Goal: Information Seeking & Learning: Learn about a topic

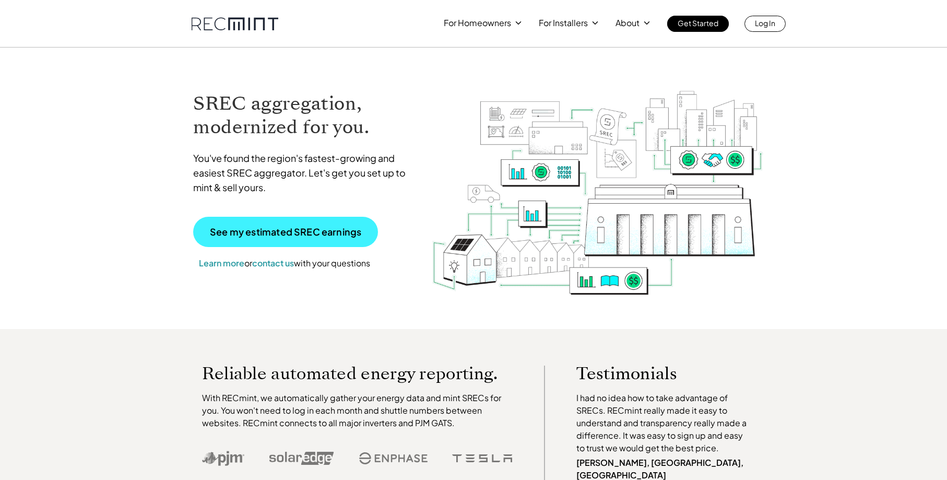
click at [231, 231] on p "See my estimated SREC earnings" at bounding box center [285, 231] width 151 height 9
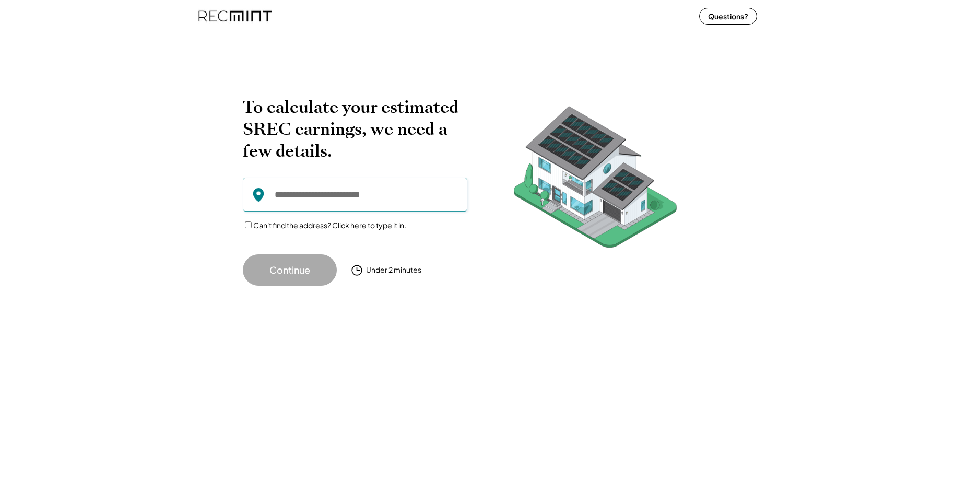
click at [282, 196] on input "input" at bounding box center [355, 194] width 224 height 34
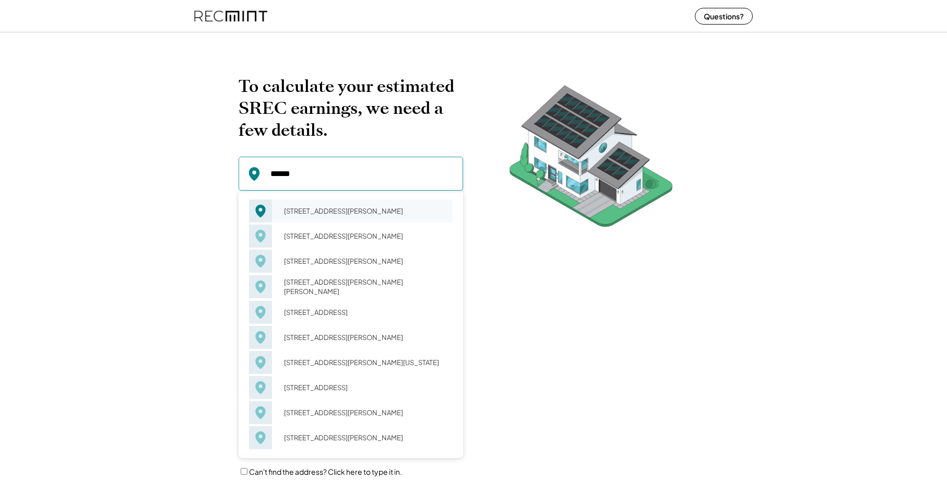
click at [322, 212] on div "[STREET_ADDRESS][PERSON_NAME]" at bounding box center [364, 211] width 175 height 15
type input "**********"
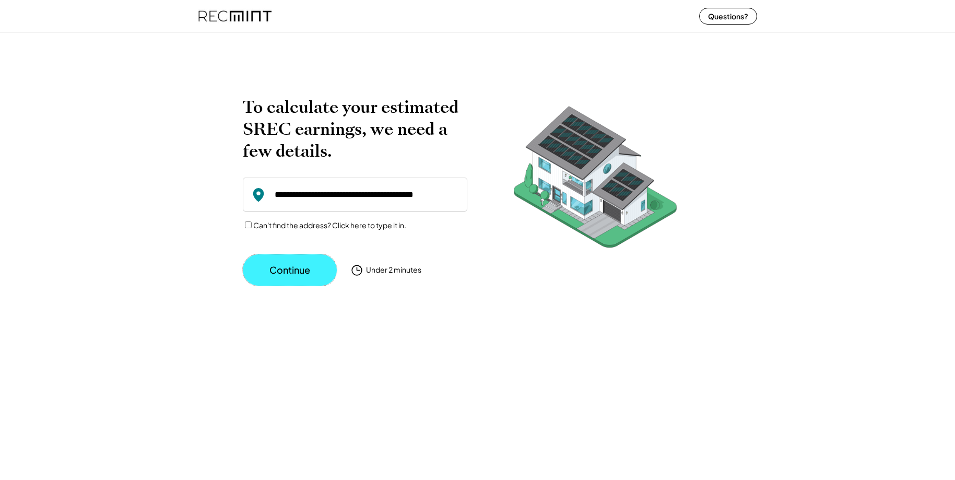
click at [294, 271] on button "Continue" at bounding box center [290, 269] width 94 height 31
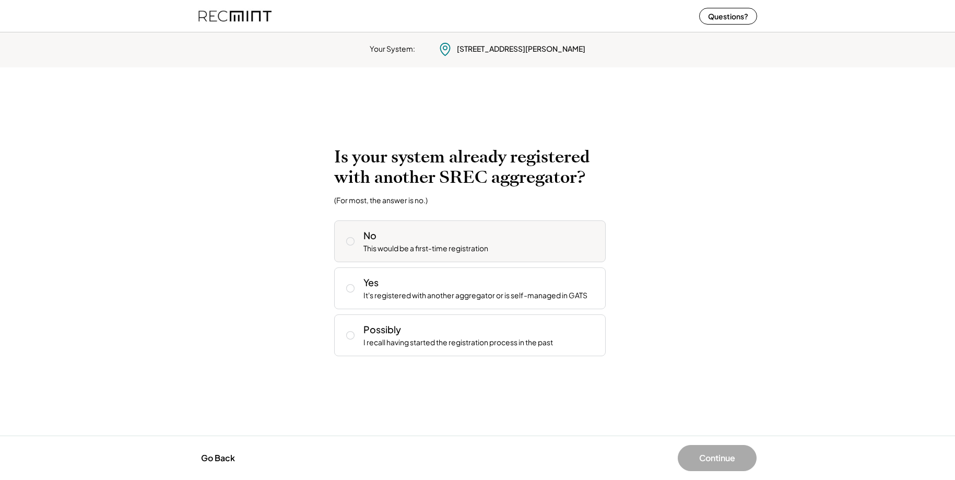
click at [360, 236] on div "No This would be a first-time registration" at bounding box center [469, 241] width 271 height 42
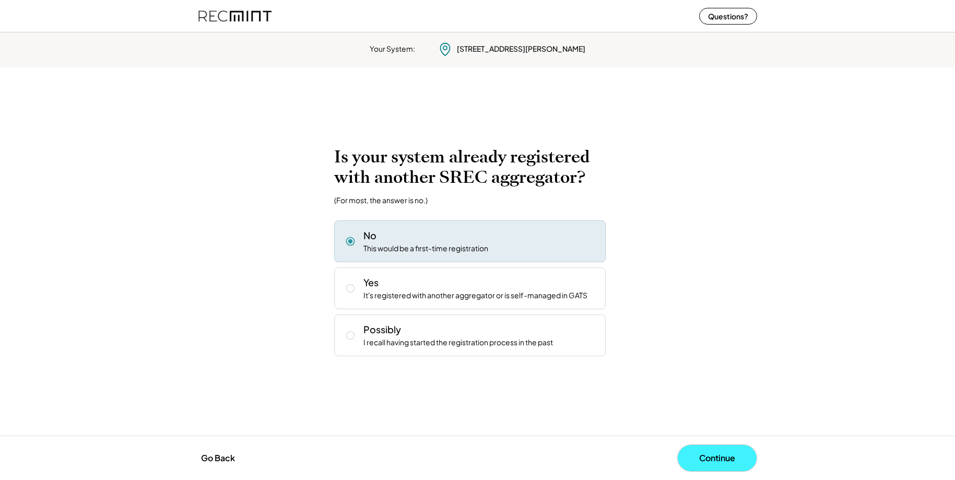
click at [694, 452] on button "Continue" at bounding box center [717, 458] width 79 height 26
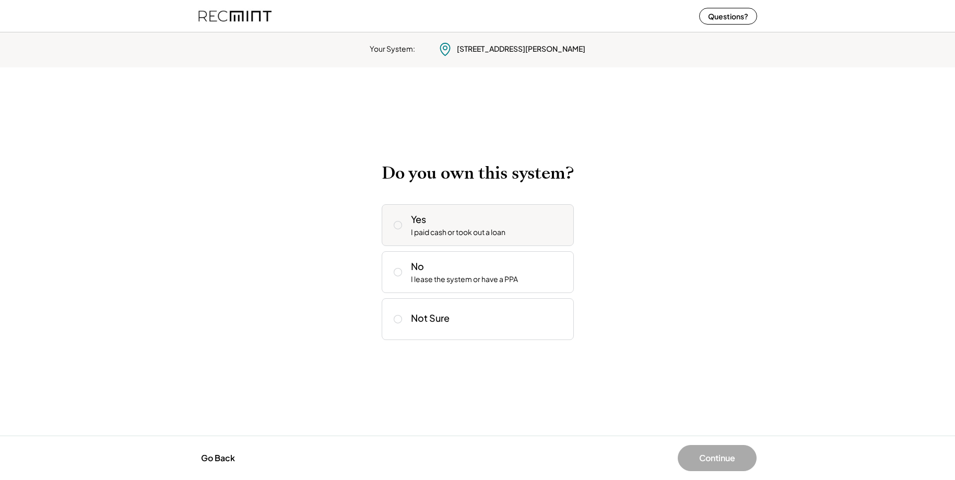
click at [410, 222] on div "Yes I paid cash or took out a loan" at bounding box center [478, 225] width 192 height 42
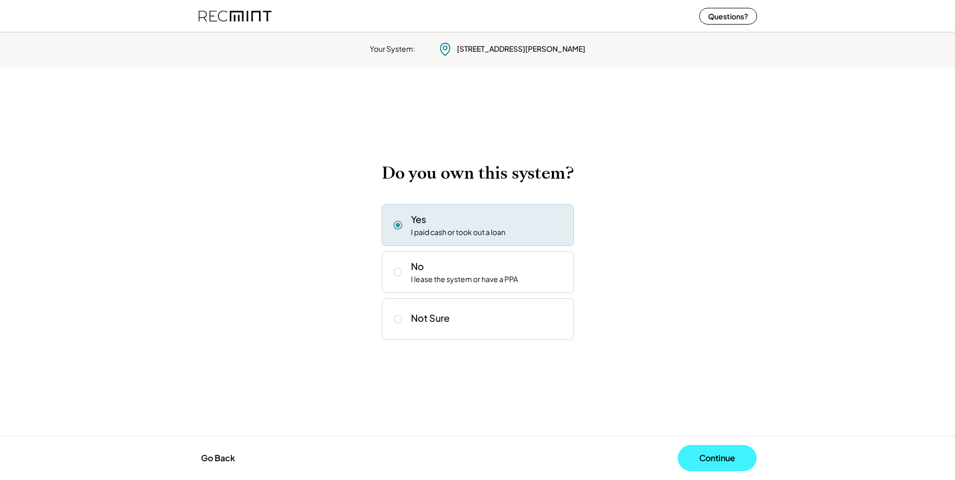
click at [706, 451] on button "Continue" at bounding box center [717, 458] width 79 height 26
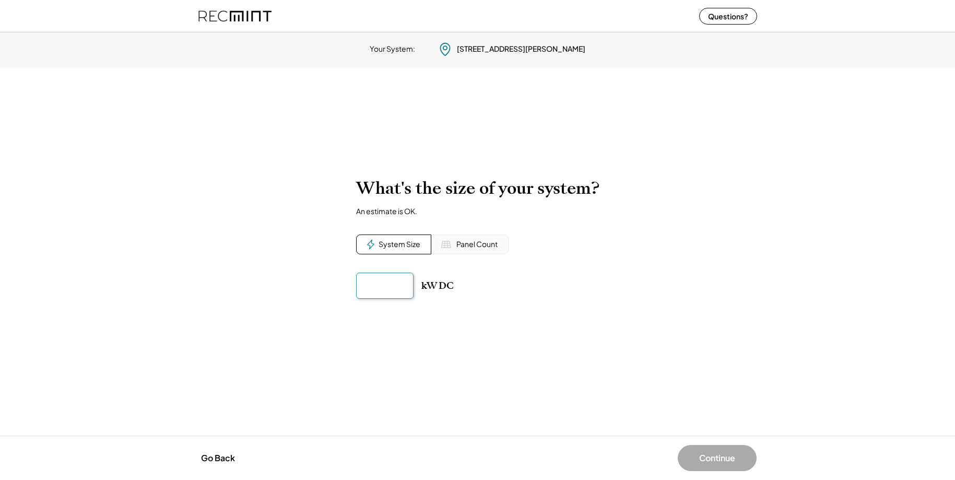
click at [378, 282] on input "input" at bounding box center [384, 286] width 57 height 26
type input "******"
click at [549, 311] on div "To calculate your estimated SREC earnings, we need a few details. [STREET_ADDRE…" at bounding box center [477, 251] width 955 height 167
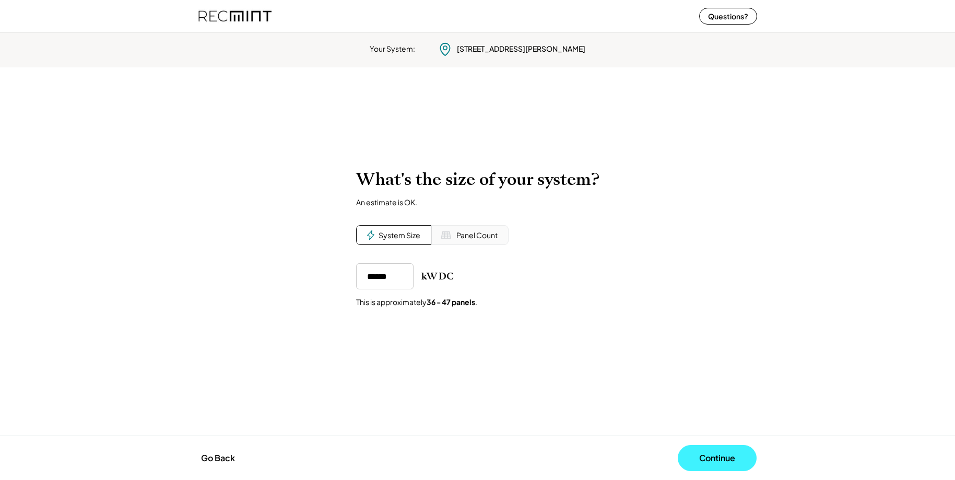
click at [718, 457] on button "Continue" at bounding box center [717, 458] width 79 height 26
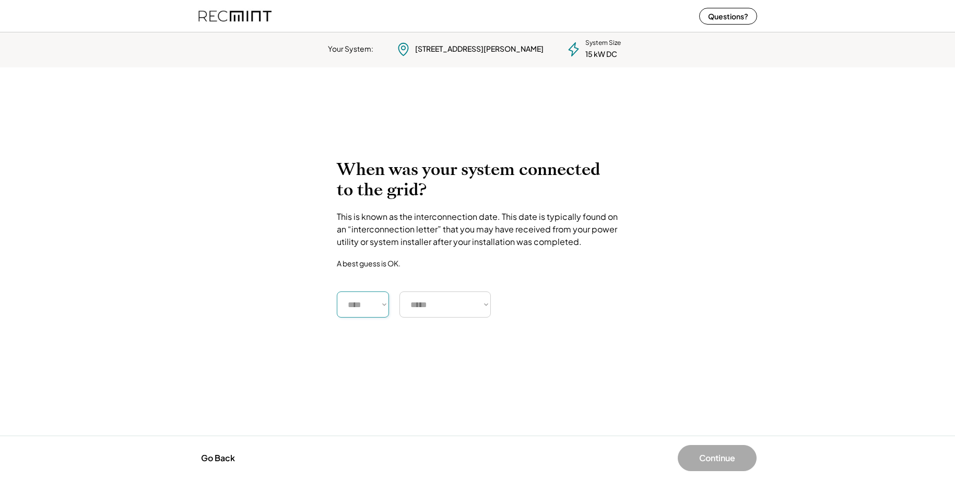
click at [375, 303] on select "**** **** **** **** **** **** **** **** **** **** **** **** **** **** ****" at bounding box center [363, 304] width 52 height 26
select select "****"
click at [337, 291] on select "**** **** **** **** **** **** **** **** **** **** **** **** **** **** ****" at bounding box center [363, 304] width 52 height 26
click at [444, 295] on select "***** ******* ******** ***** ***** *** **** **** ****** ********* ******* *****…" at bounding box center [444, 304] width 91 height 26
select select "**********"
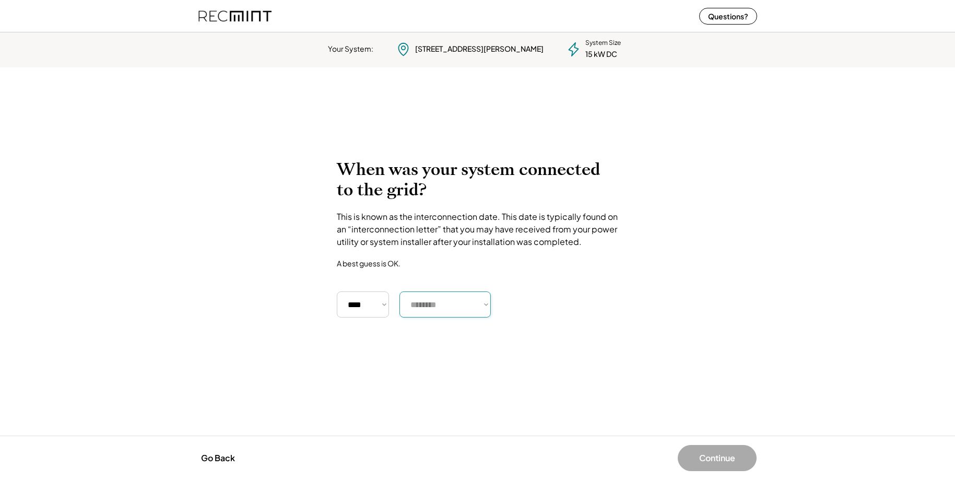
click at [399, 291] on select "***** ******* ******** ***** ***** *** **** **** ****** ********* ******* *****…" at bounding box center [444, 304] width 91 height 26
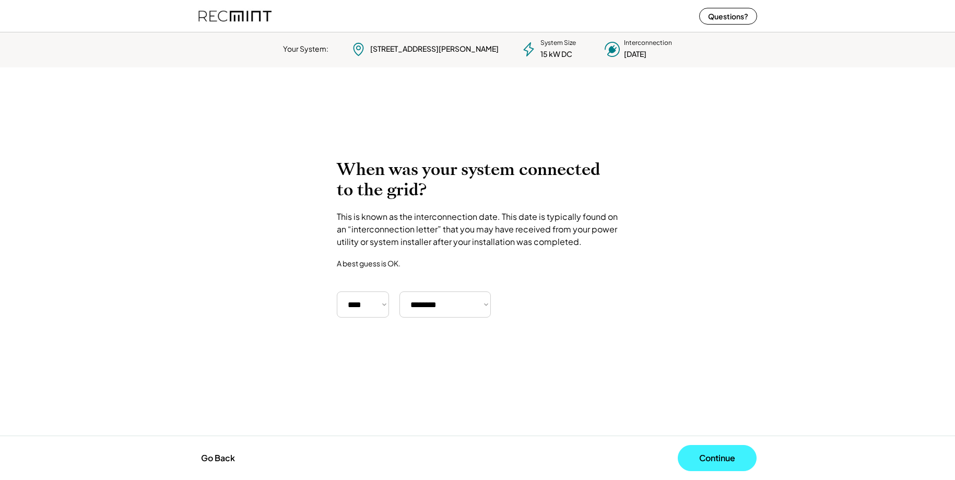
click at [700, 456] on button "Continue" at bounding box center [717, 458] width 79 height 26
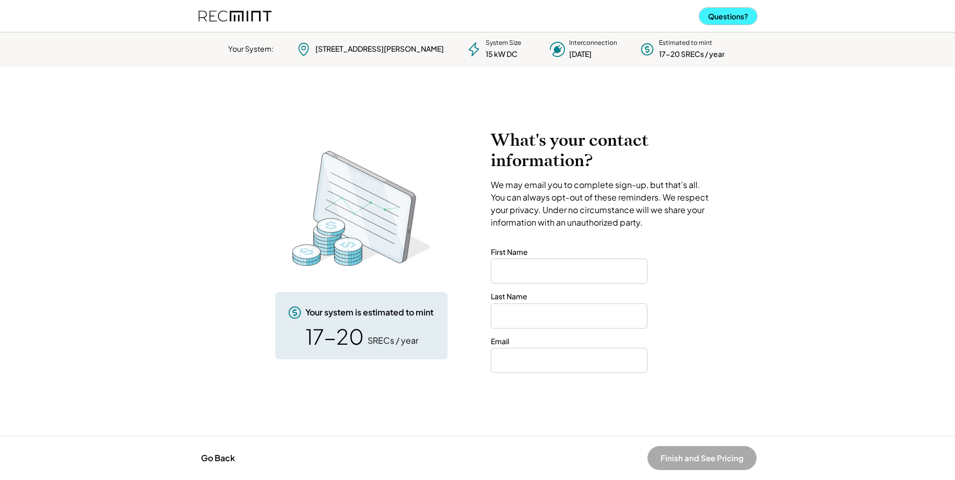
click at [705, 18] on button "Questions?" at bounding box center [728, 16] width 58 height 17
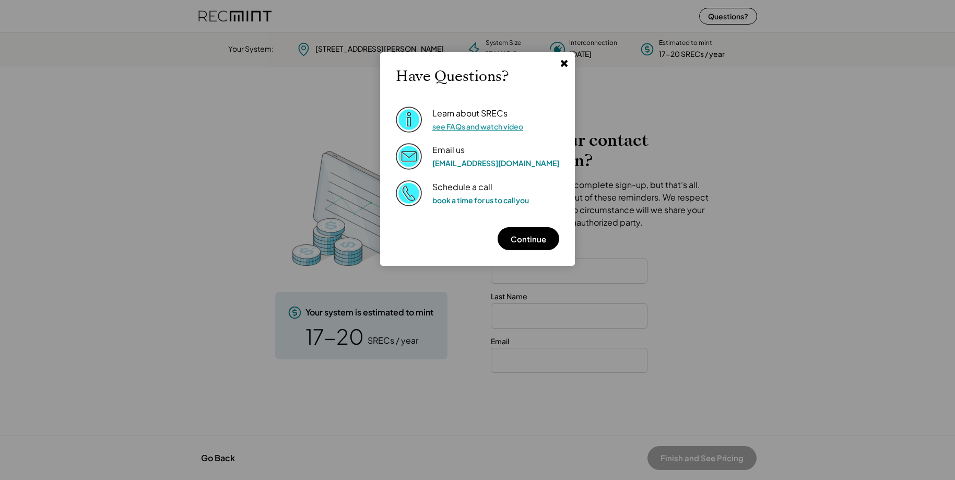
click at [464, 128] on link "see FAQs and watch video" at bounding box center [477, 126] width 91 height 9
click at [561, 65] on use at bounding box center [564, 63] width 7 height 7
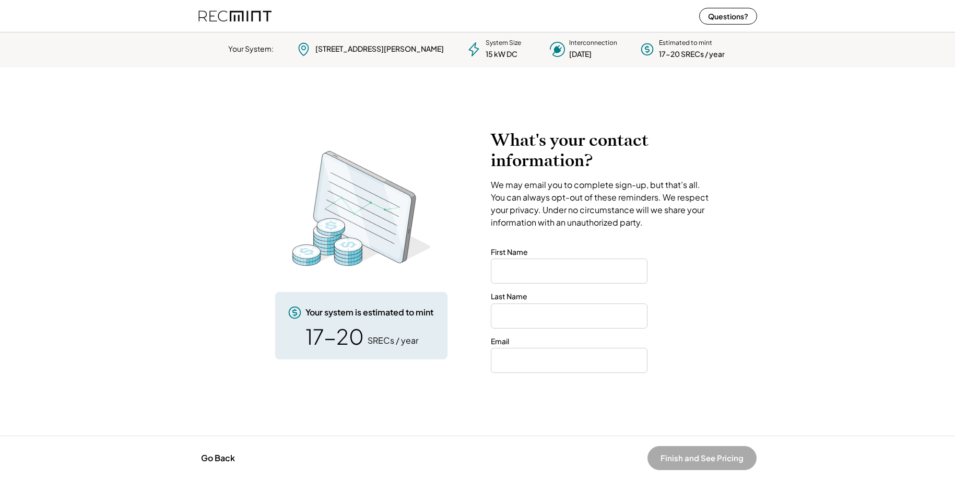
click at [211, 154] on div "To calculate your estimated SREC earnings, we need a few details. [STREET_ADDRE…" at bounding box center [477, 252] width 955 height 264
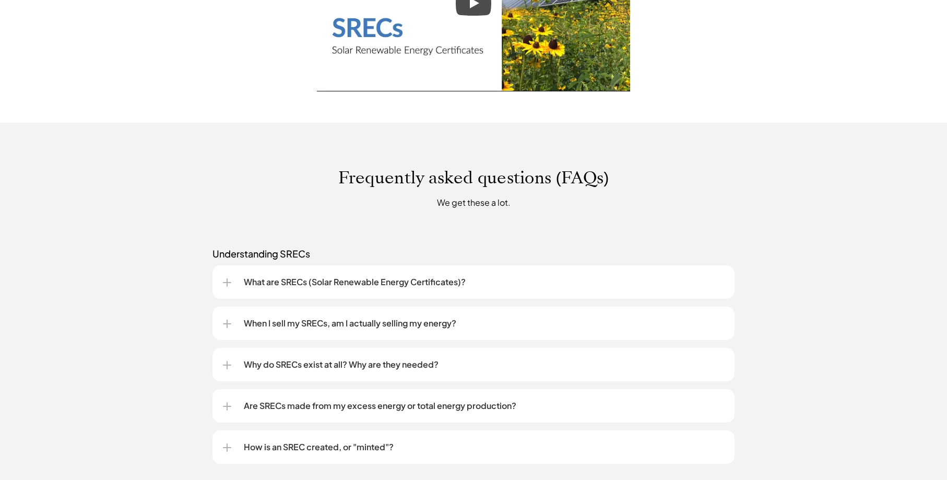
scroll to position [679, 0]
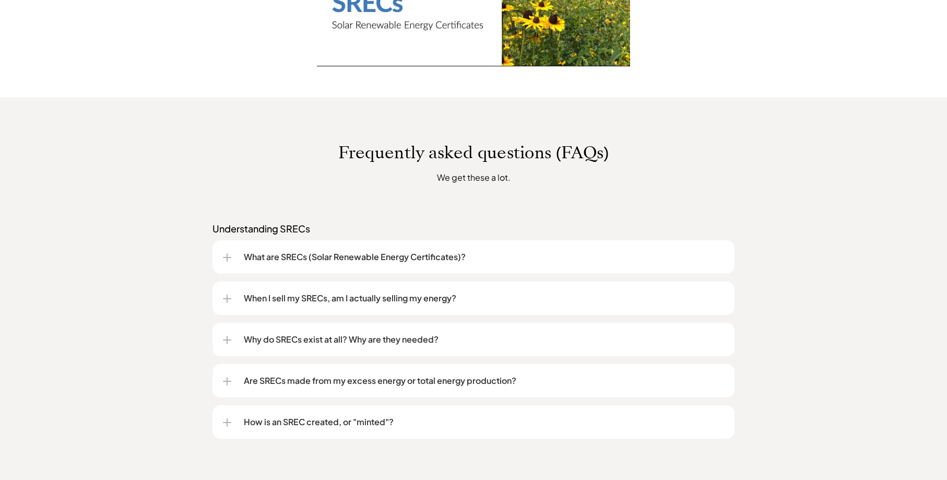
click at [264, 259] on p "What are SRECs (Solar Renewable Energy Certificates)?" at bounding box center [484, 257] width 480 height 13
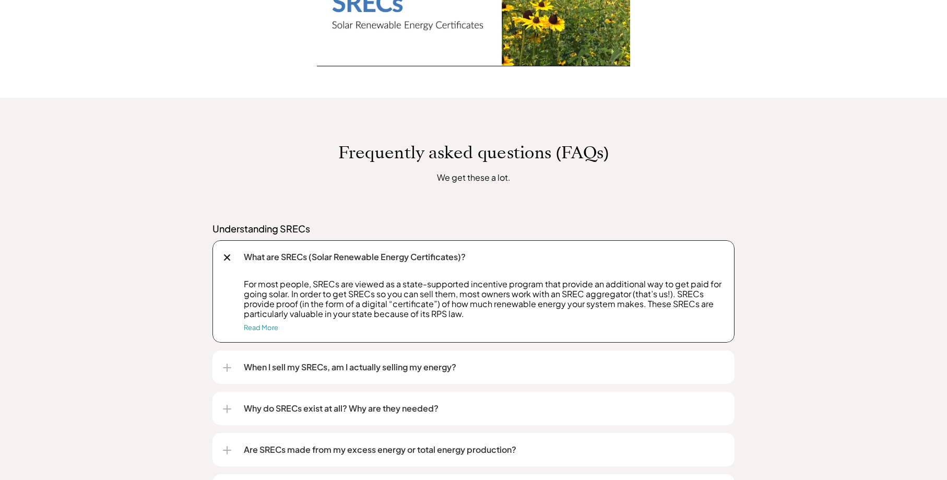
click at [431, 358] on div "When I sell my SRECs, am I actually selling my energy?" at bounding box center [473, 366] width 501 height 33
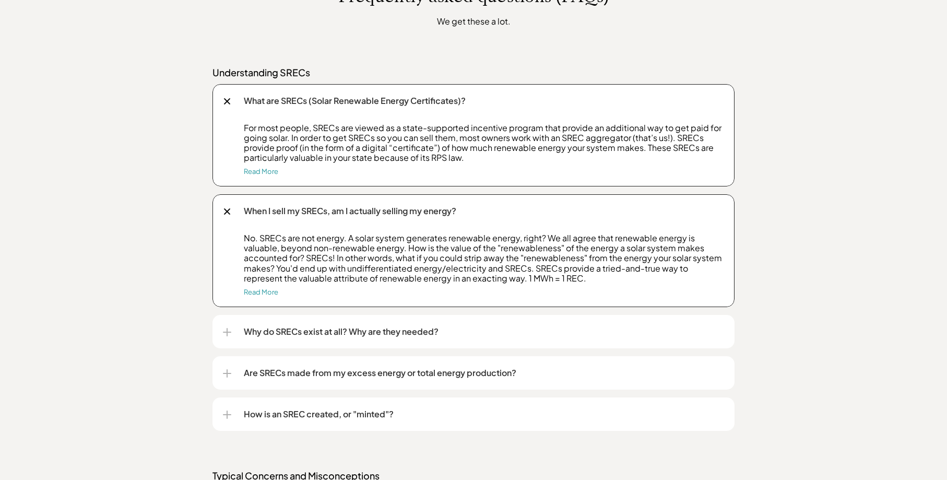
scroll to position [835, 0]
click at [286, 330] on p "Why do SRECs exist at all? Why are they needed?" at bounding box center [484, 331] width 480 height 13
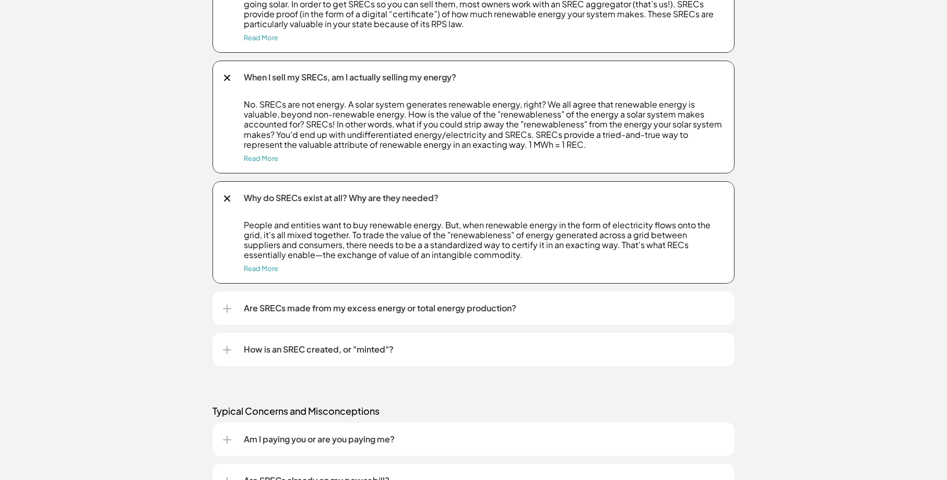
scroll to position [992, 0]
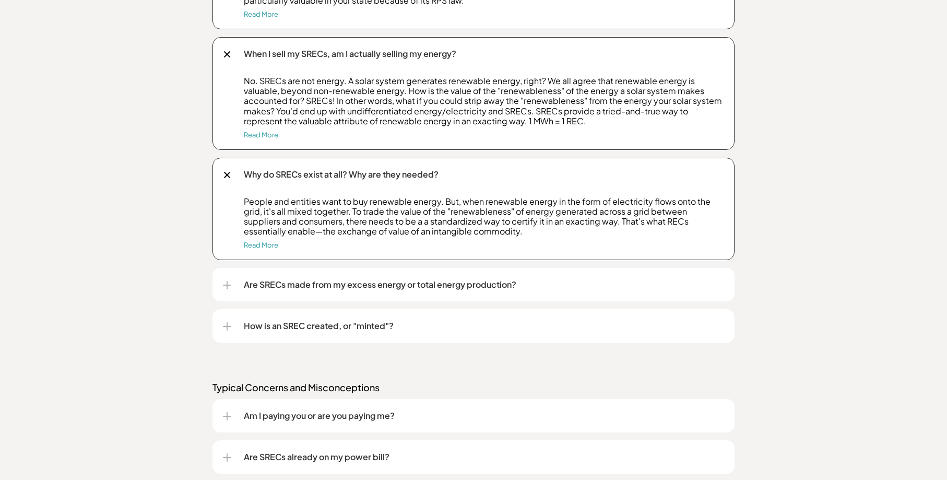
click at [277, 287] on p "Are SRECs made from my excess energy or total energy production?" at bounding box center [484, 284] width 480 height 13
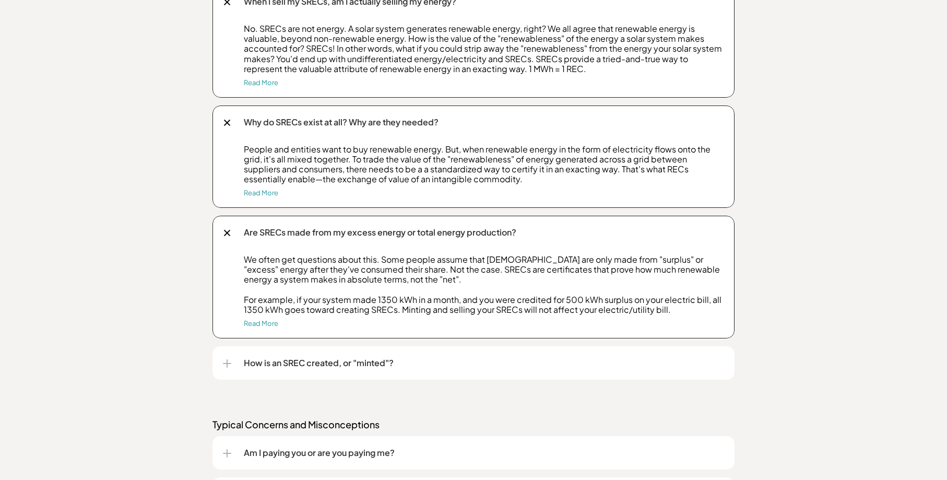
scroll to position [1096, 0]
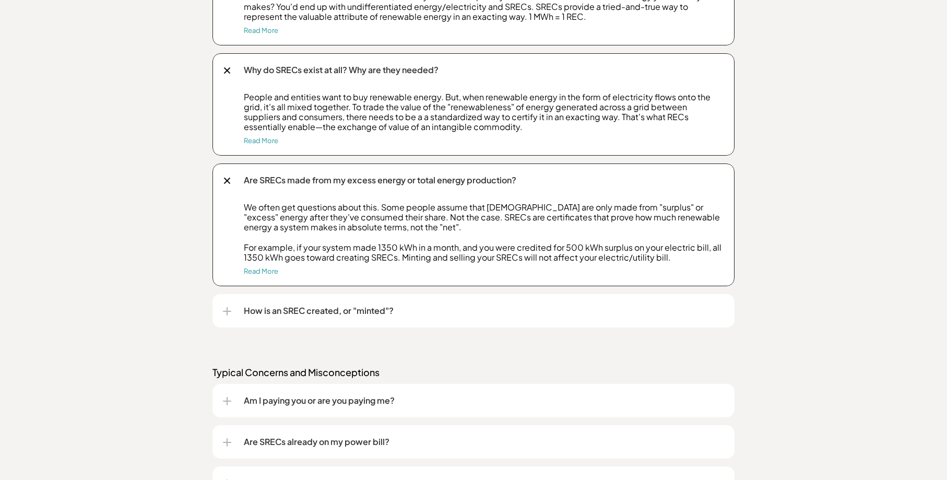
click at [414, 305] on p "How is an SREC created, or "minted"?" at bounding box center [484, 310] width 480 height 13
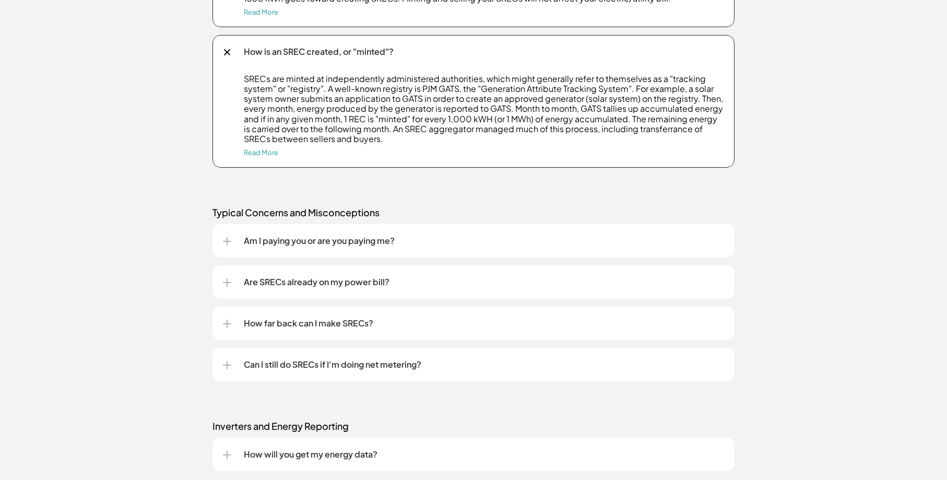
scroll to position [1357, 0]
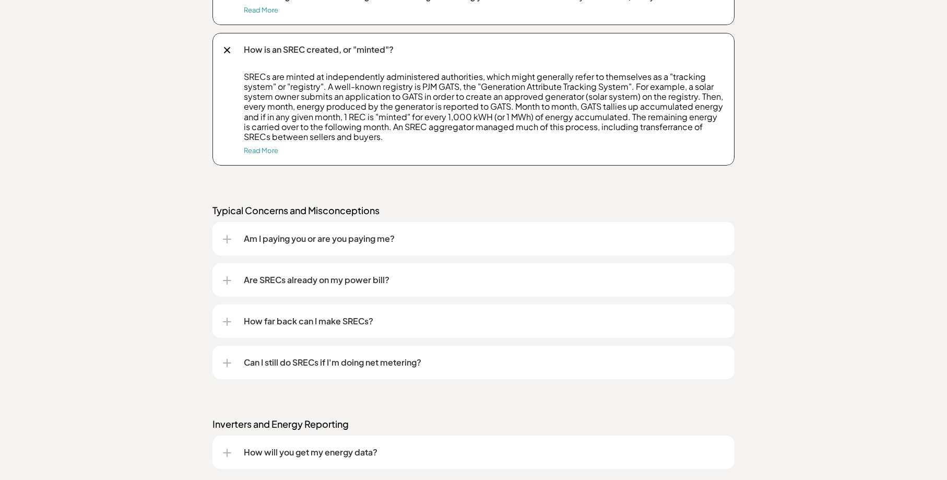
click at [368, 243] on p "Am I paying you or are you paying me?" at bounding box center [484, 238] width 480 height 13
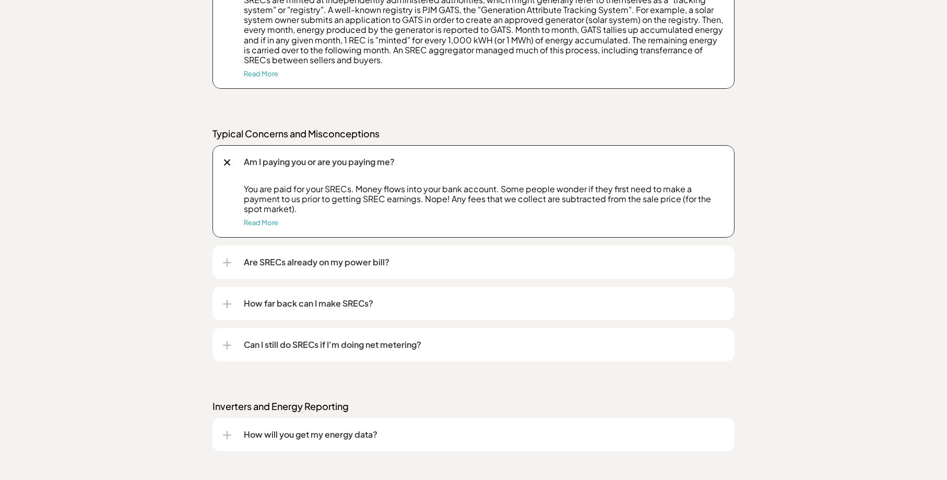
scroll to position [1462, 0]
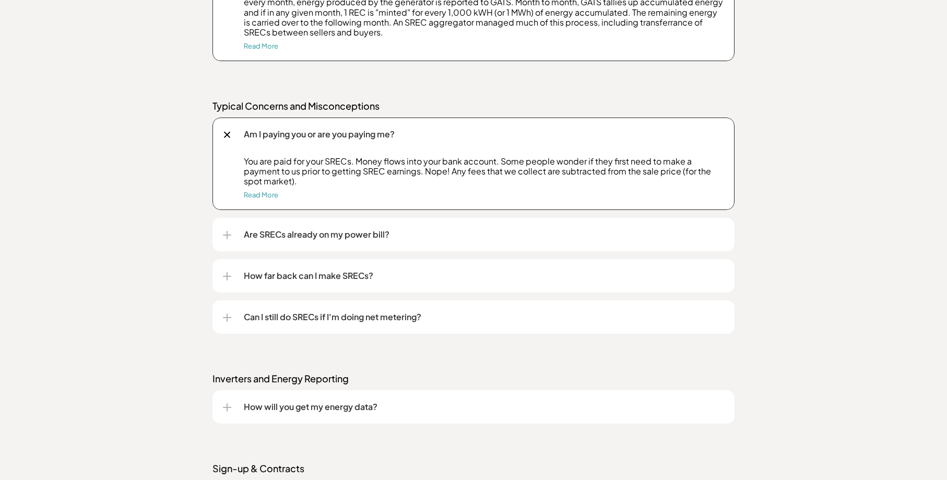
click at [340, 238] on p "Are SRECs already on my power bill?" at bounding box center [484, 234] width 480 height 13
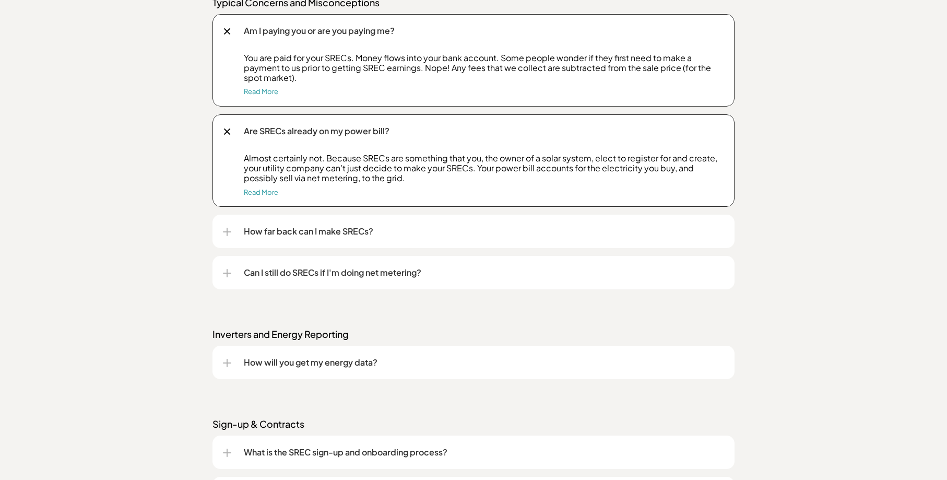
scroll to position [1566, 0]
click at [337, 233] on p "How far back can I make SRECs?" at bounding box center [484, 230] width 480 height 13
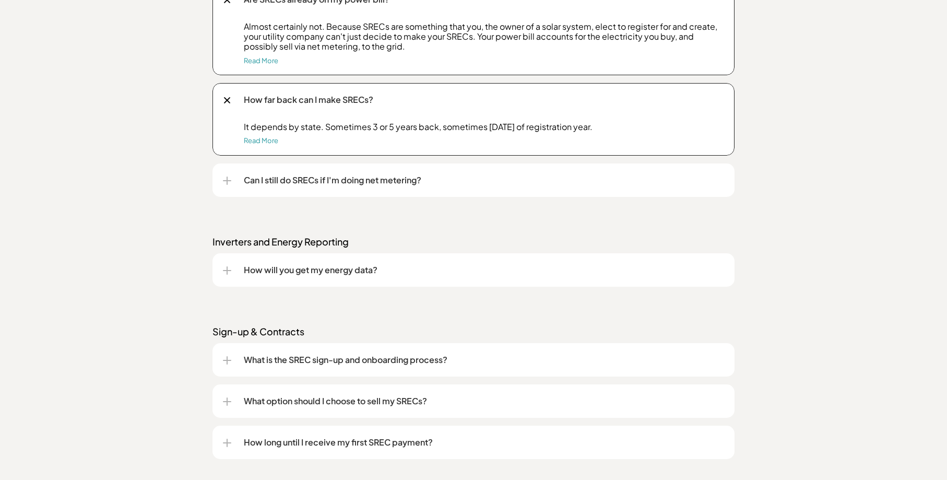
scroll to position [1723, 0]
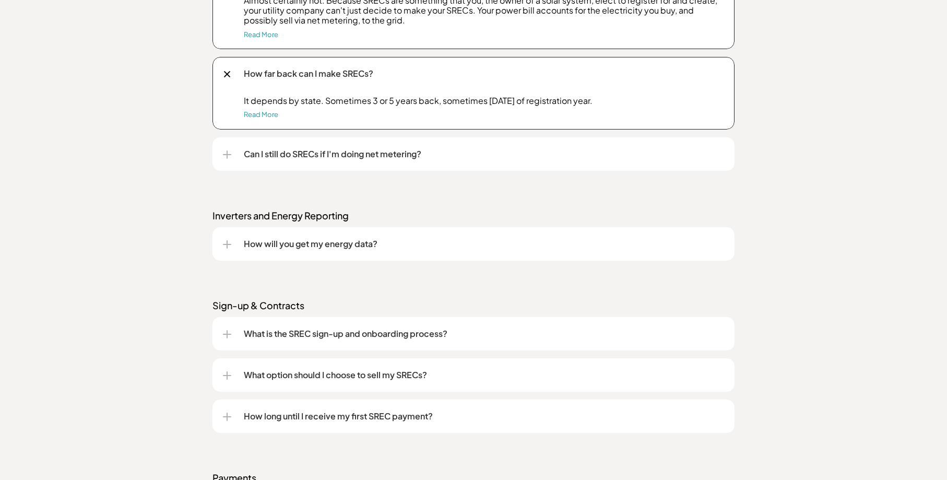
click at [341, 158] on p "Can I still do SRECs if I'm doing net metering?" at bounding box center [484, 154] width 480 height 13
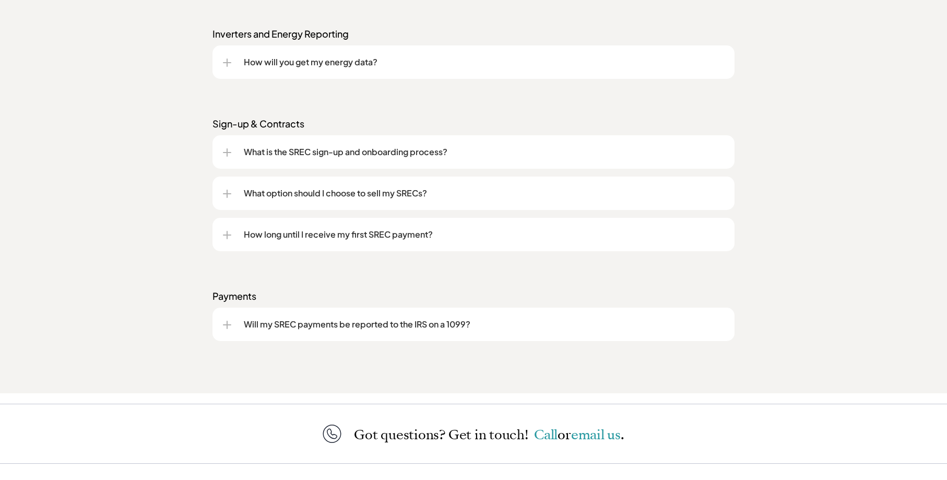
scroll to position [2036, 0]
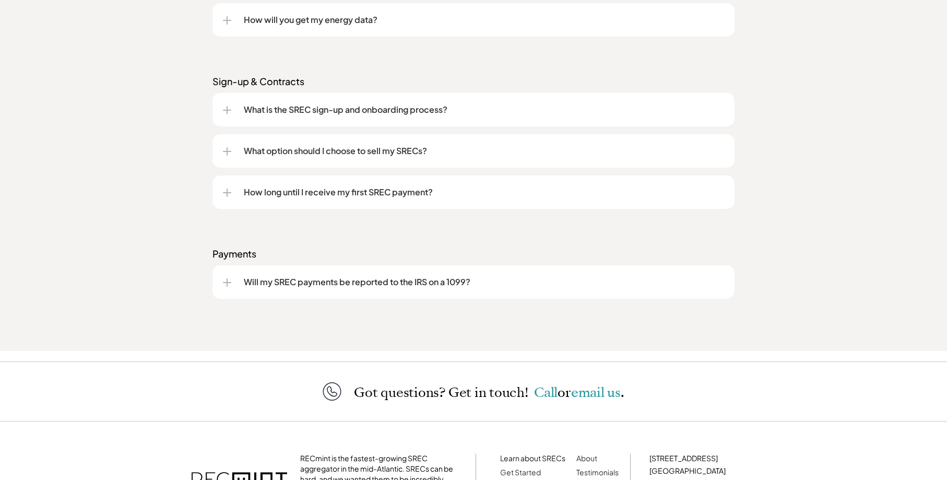
click at [352, 283] on p "Will my SREC payments be reported to the IRS on a 1099?" at bounding box center [484, 282] width 480 height 13
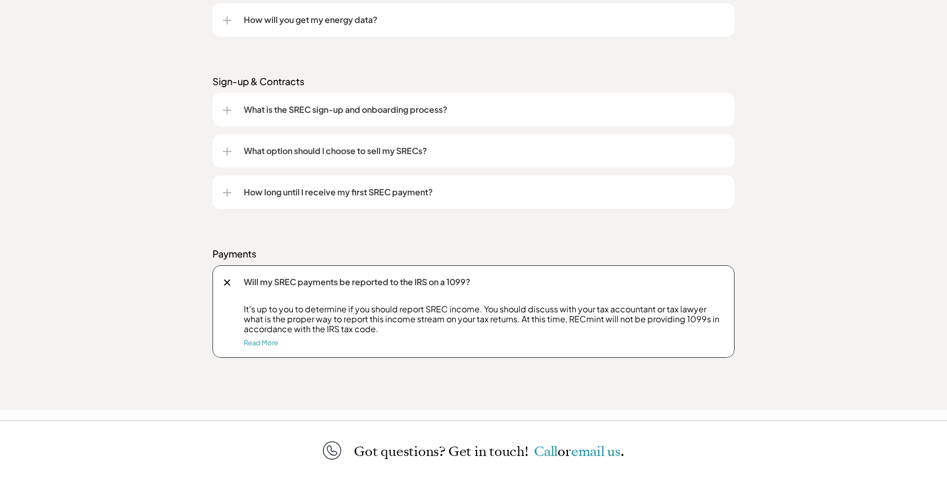
click at [352, 284] on p "Will my SREC payments be reported to the IRS on a 1099?" at bounding box center [484, 282] width 480 height 13
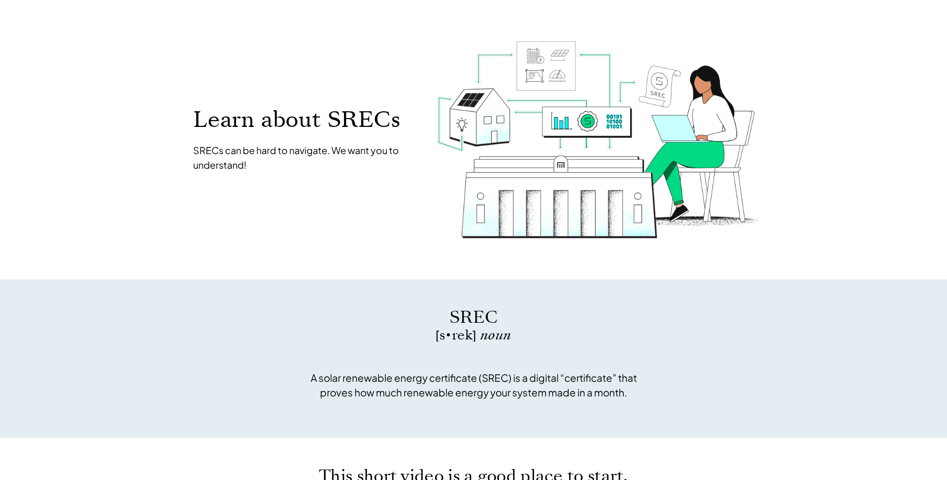
scroll to position [0, 0]
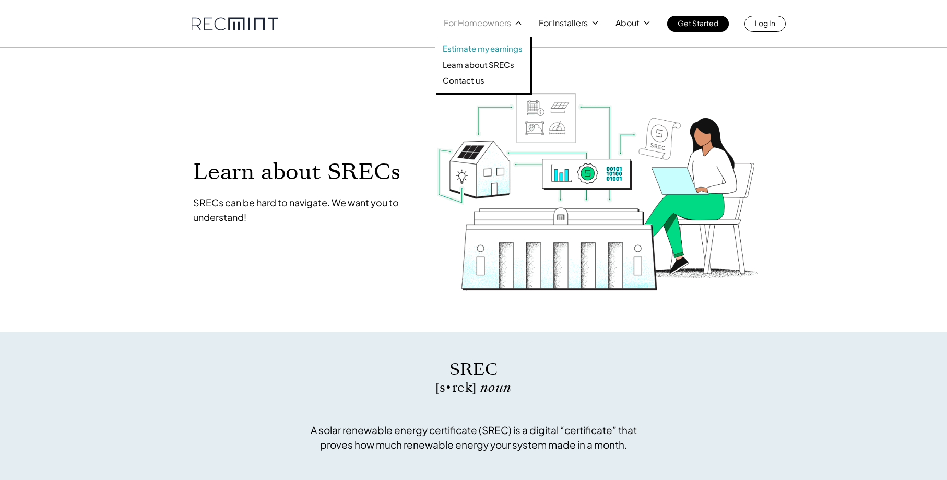
click at [501, 45] on p "Estimate my earnings" at bounding box center [483, 48] width 80 height 10
